Goal: Transaction & Acquisition: Purchase product/service

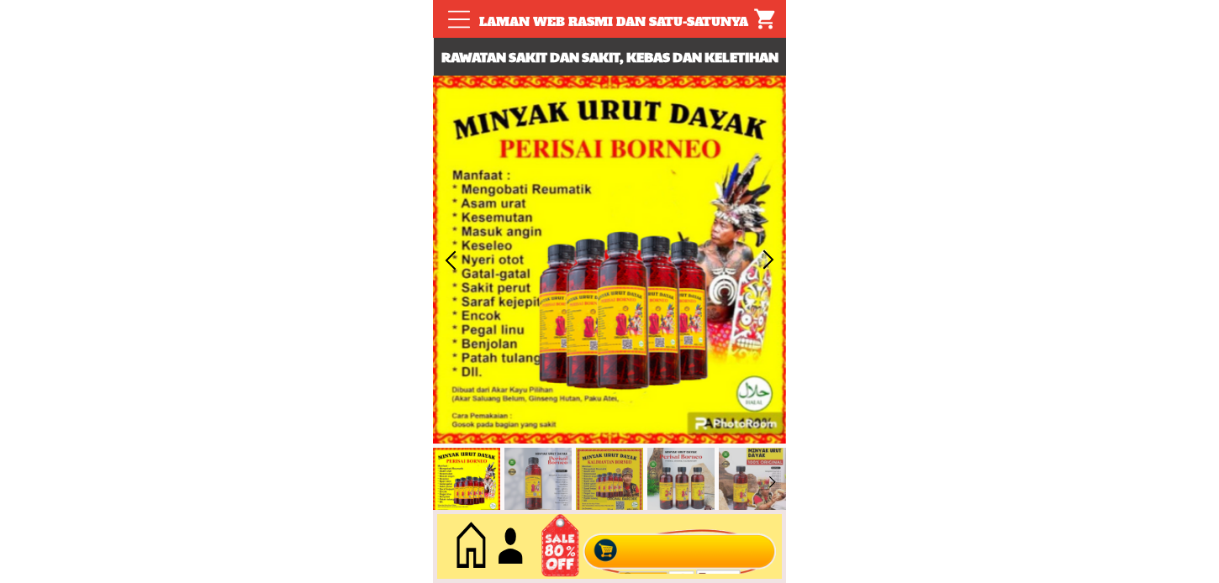
click at [637, 541] on div at bounding box center [679, 547] width 203 height 55
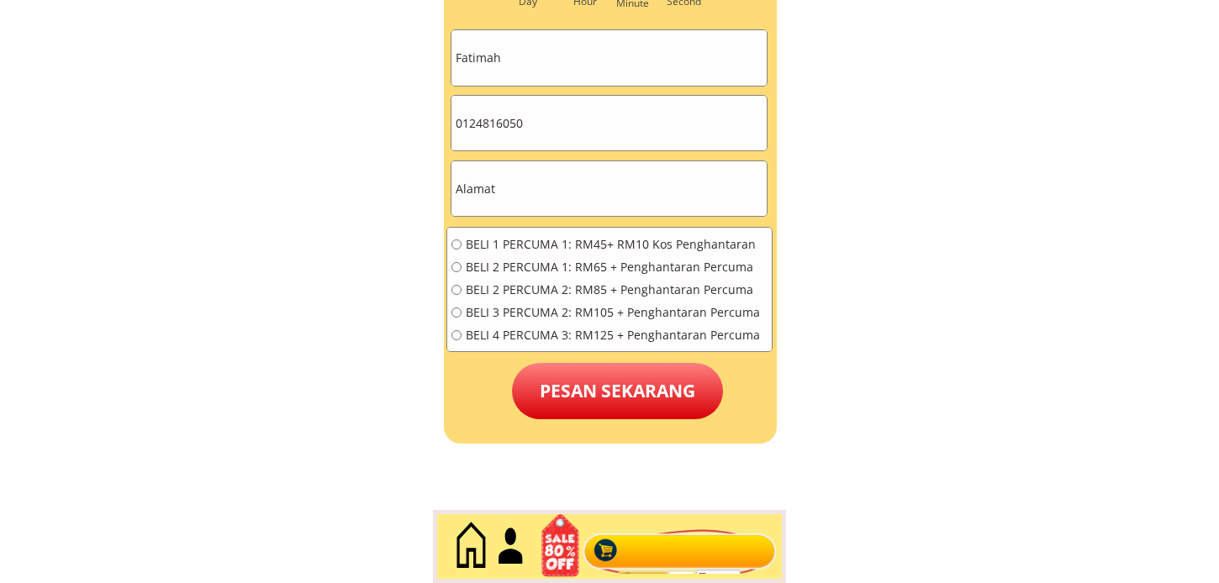
scroll to position [7668, 0]
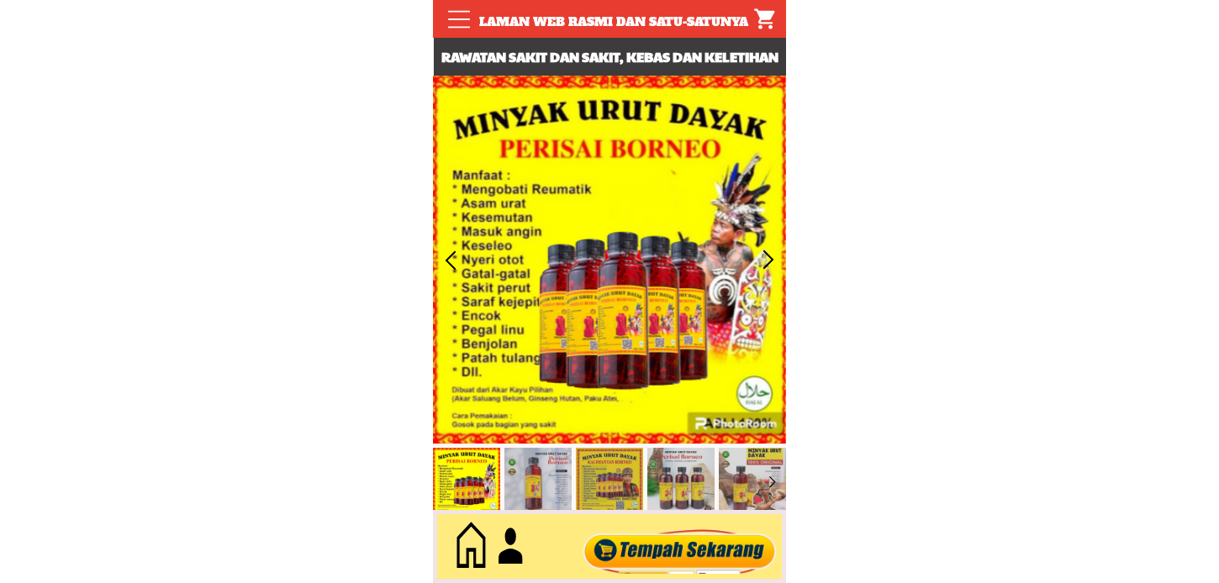
click at [689, 523] on div at bounding box center [679, 547] width 203 height 55
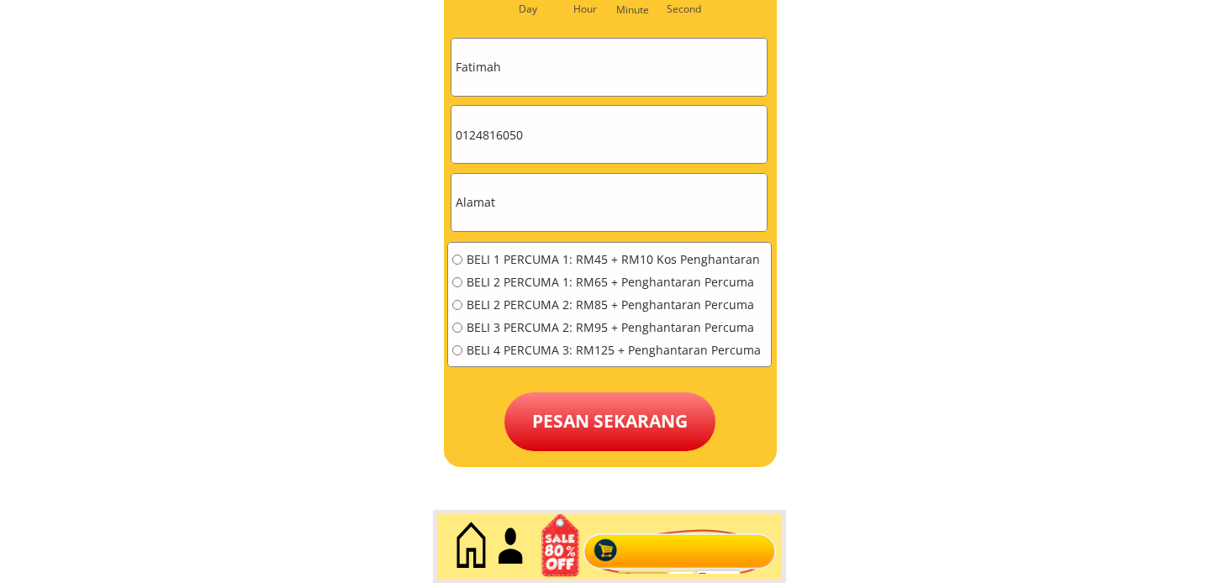
scroll to position [7668, 0]
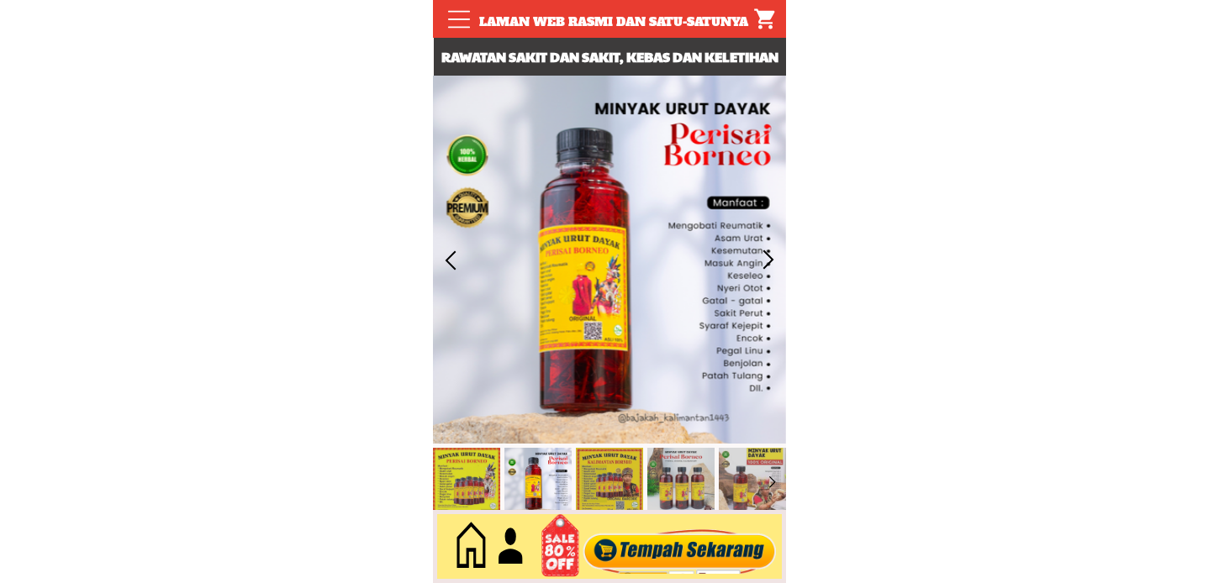
click at [666, 532] on div at bounding box center [679, 547] width 203 height 55
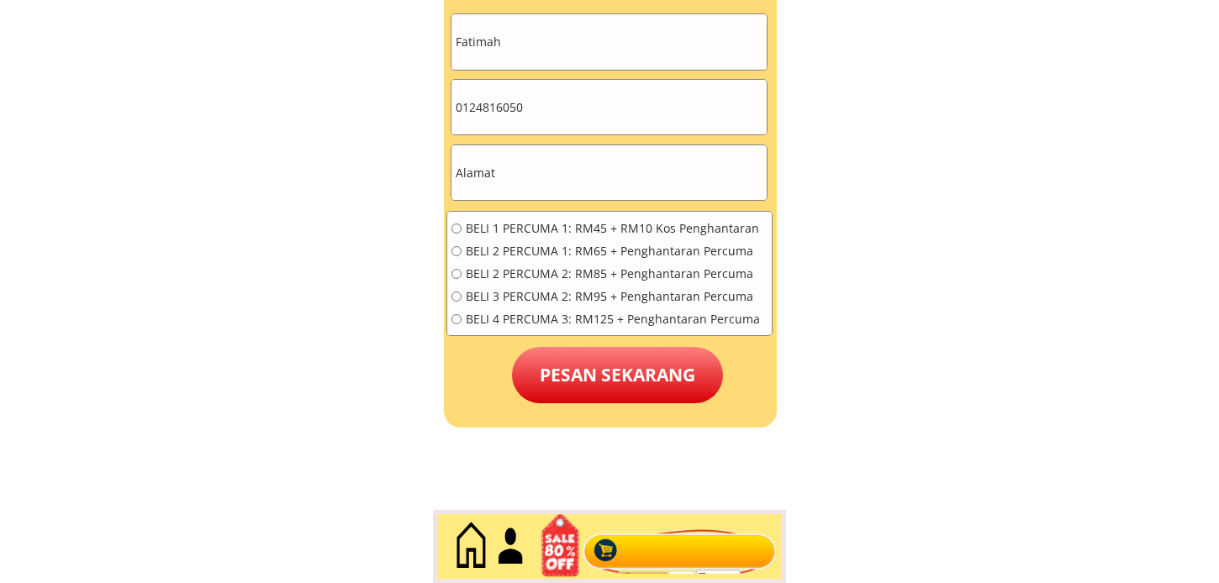
scroll to position [7761, 0]
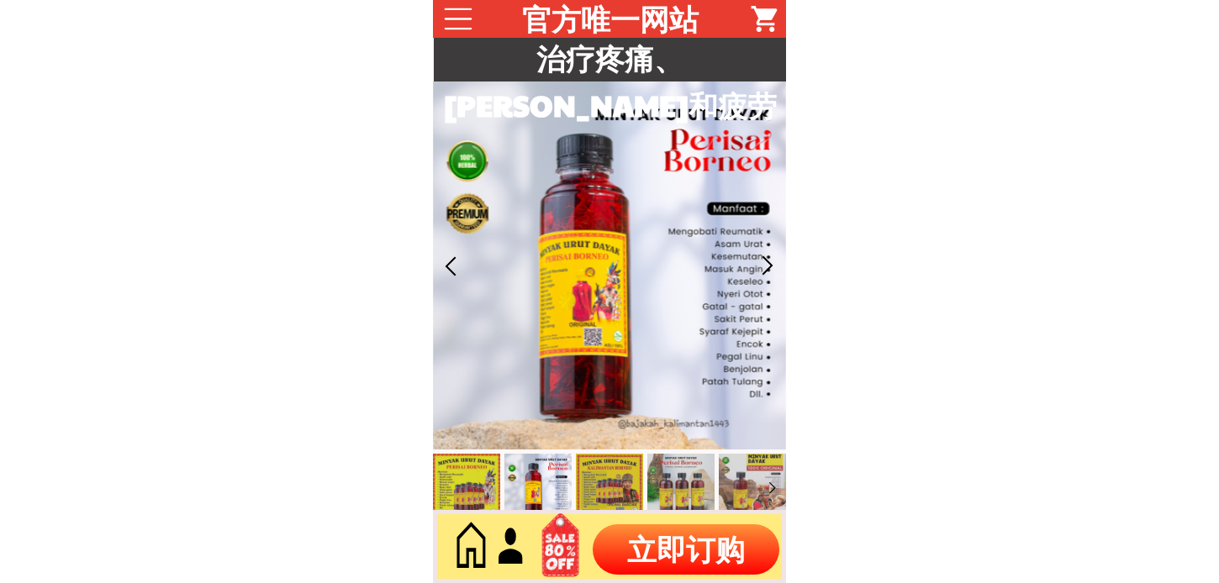
click at [662, 541] on p "立即订购" at bounding box center [686, 550] width 187 height 50
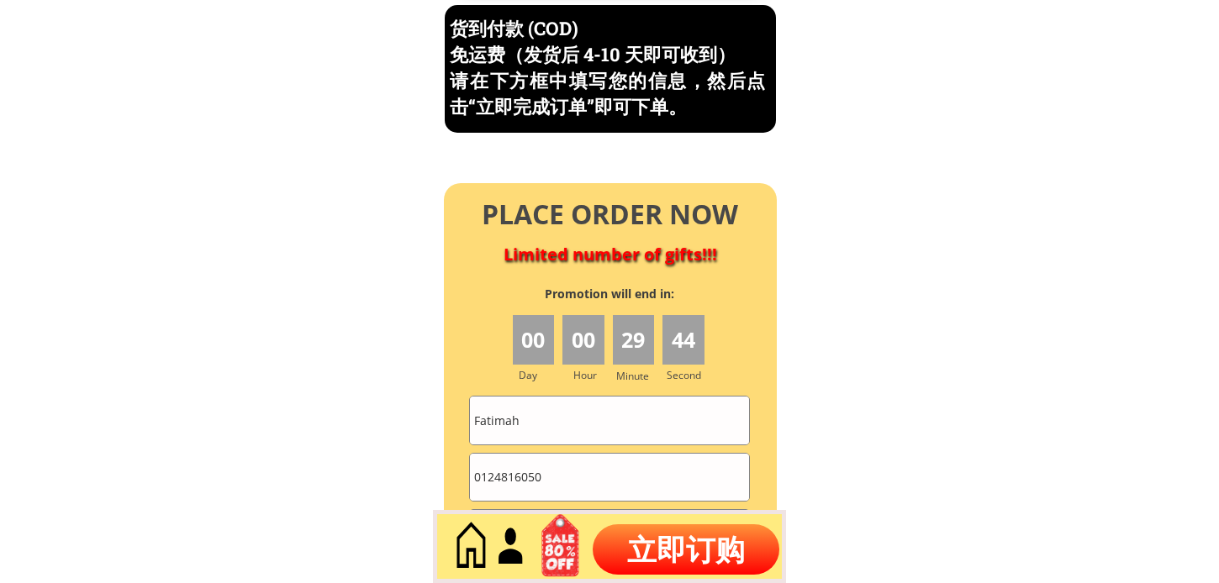
scroll to position [7564, 0]
